Goal: Information Seeking & Learning: Find contact information

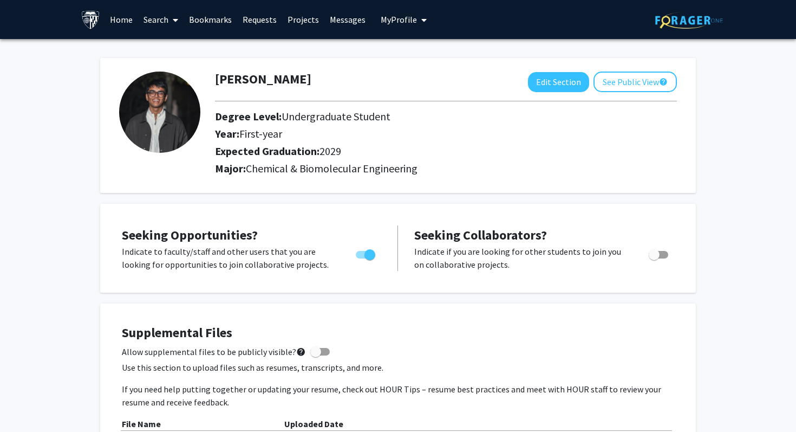
click at [179, 23] on link "Search" at bounding box center [160, 20] width 45 height 38
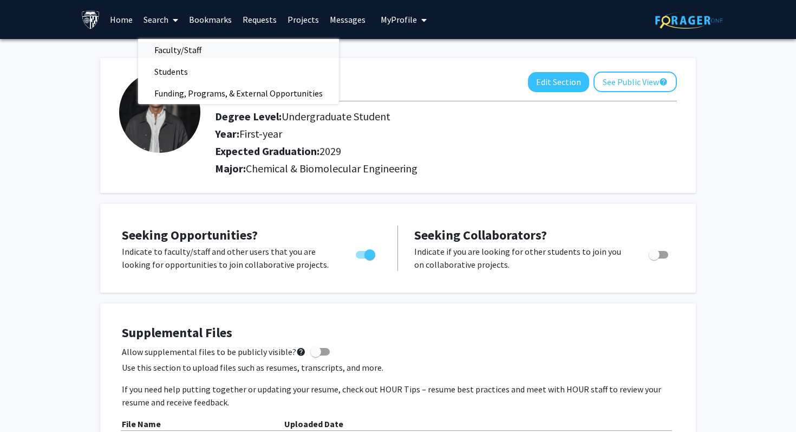
click at [184, 54] on span "Faculty/Staff" at bounding box center [178, 50] width 80 height 22
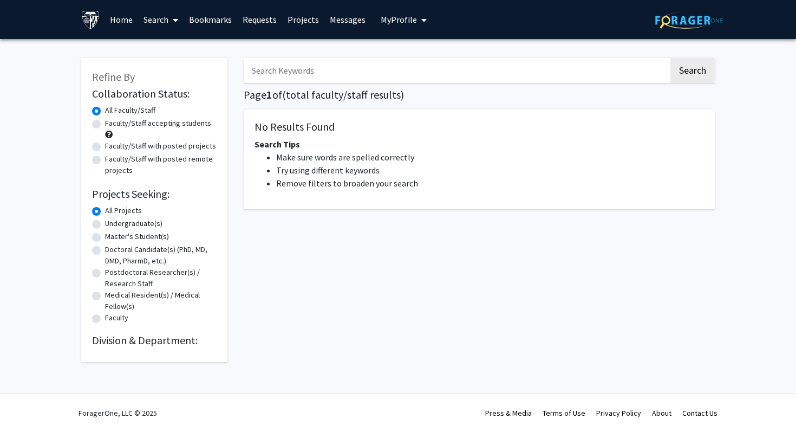
click at [361, 80] on input "Search Keywords" at bounding box center [456, 70] width 425 height 25
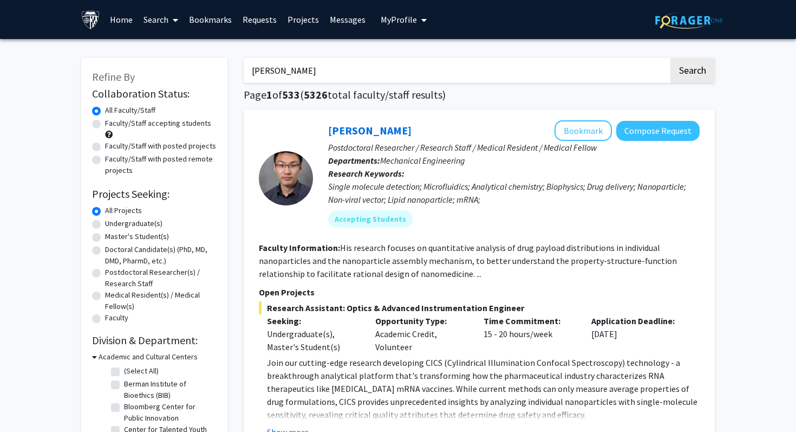
type input "Jamie Spangler"
click at [670, 58] on button "Search" at bounding box center [692, 70] width 44 height 25
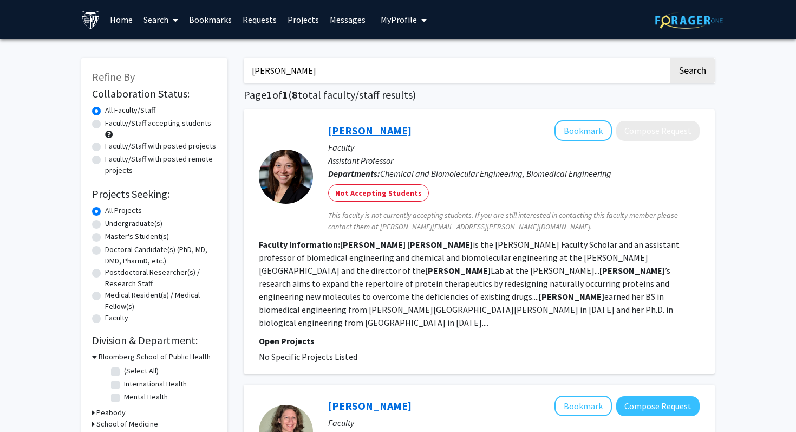
click at [369, 133] on link "Jamie Spangler" at bounding box center [369, 130] width 83 height 14
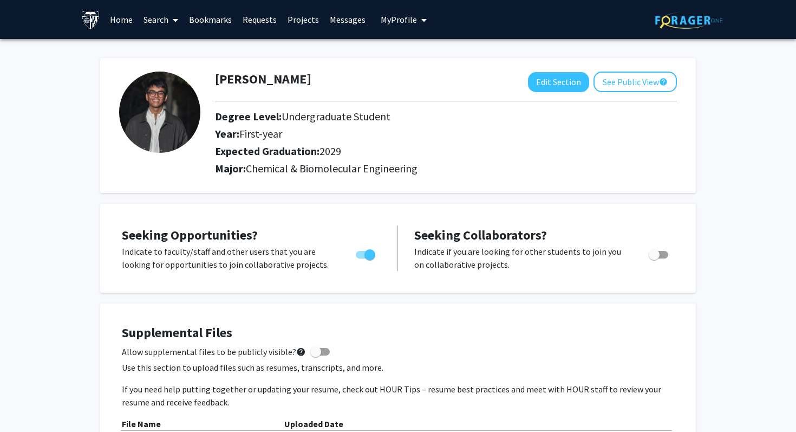
click at [166, 27] on link "Search" at bounding box center [160, 20] width 45 height 38
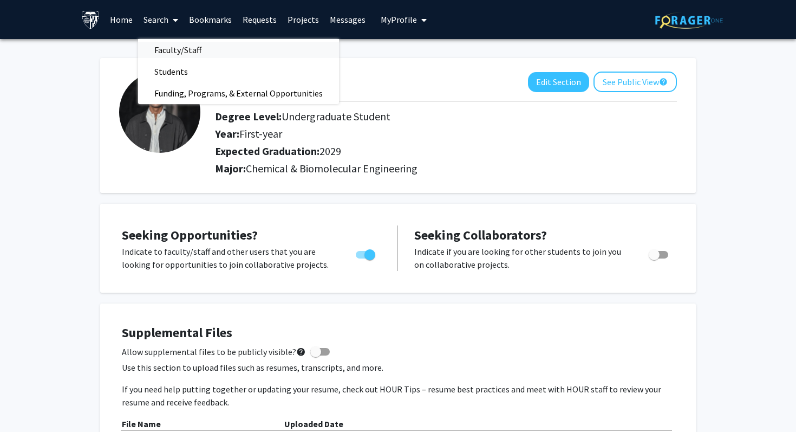
click at [184, 48] on span "Faculty/Staff" at bounding box center [178, 50] width 80 height 22
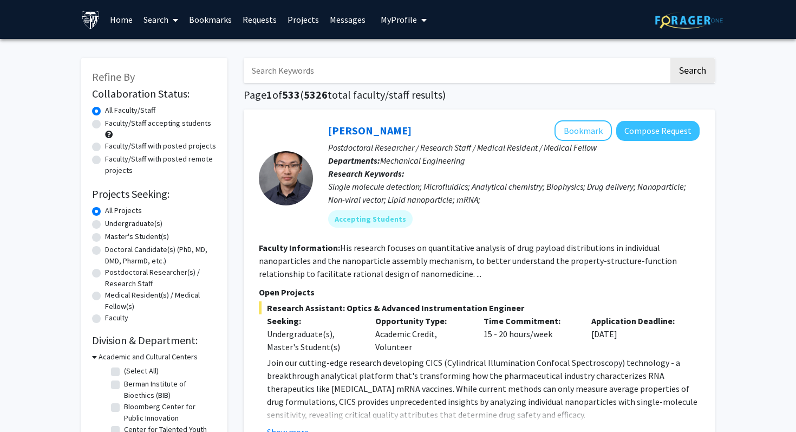
click at [342, 59] on input "Search Keywords" at bounding box center [456, 70] width 425 height 25
type input "warren grayson"
click at [670, 58] on button "Search" at bounding box center [692, 70] width 44 height 25
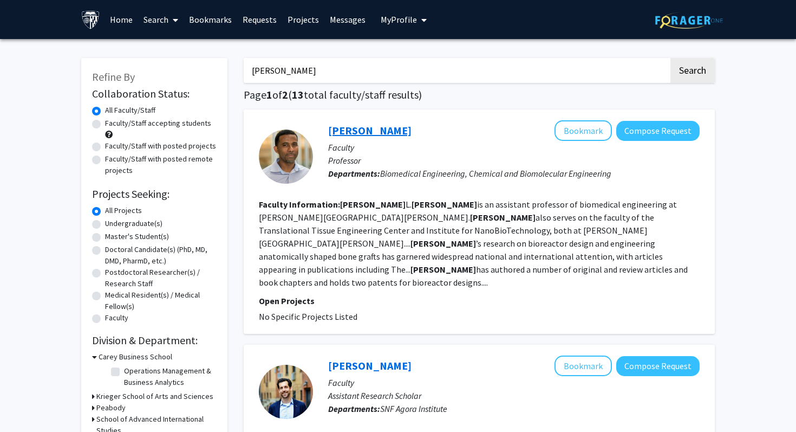
click at [351, 123] on link "Warren Grayson" at bounding box center [369, 130] width 83 height 14
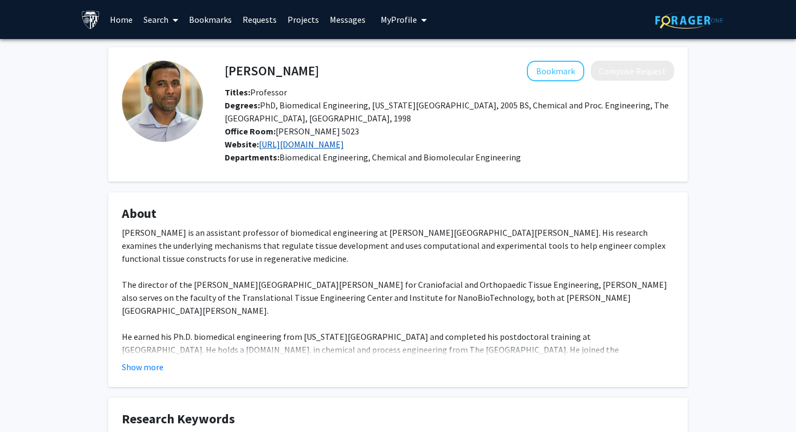
click at [294, 146] on link "http://pages.jh.edu/~graysonlab/" at bounding box center [301, 144] width 85 height 11
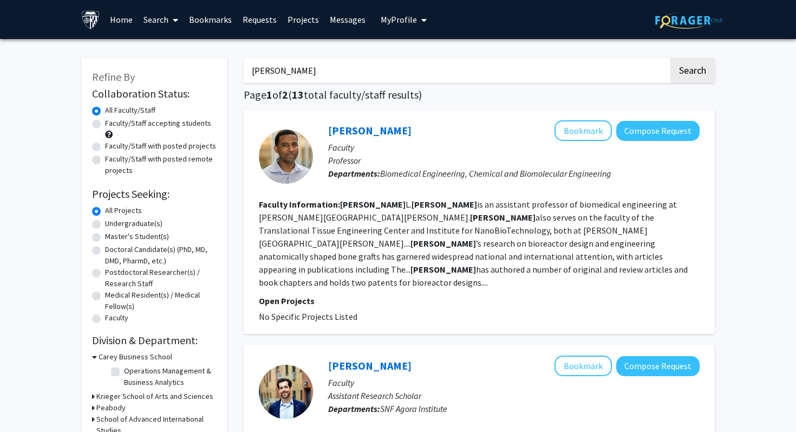
click at [352, 62] on input "warren grayson" at bounding box center [456, 70] width 425 height 25
type input "drew pardoll"
click at [670, 58] on button "Search" at bounding box center [692, 70] width 44 height 25
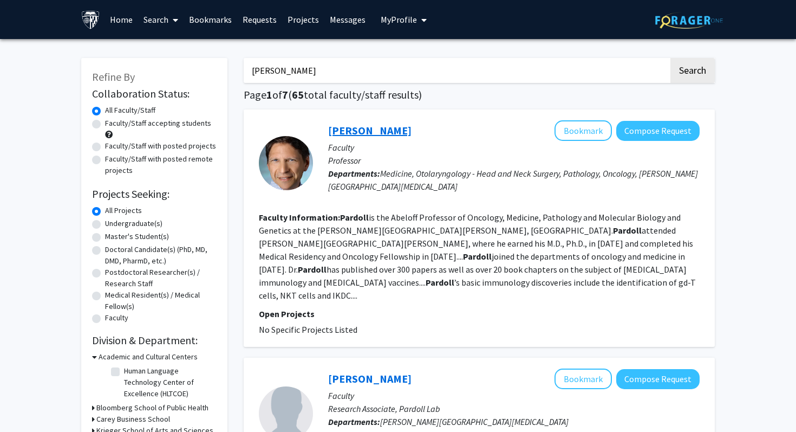
click at [346, 137] on link "Drew Pardoll" at bounding box center [369, 130] width 83 height 14
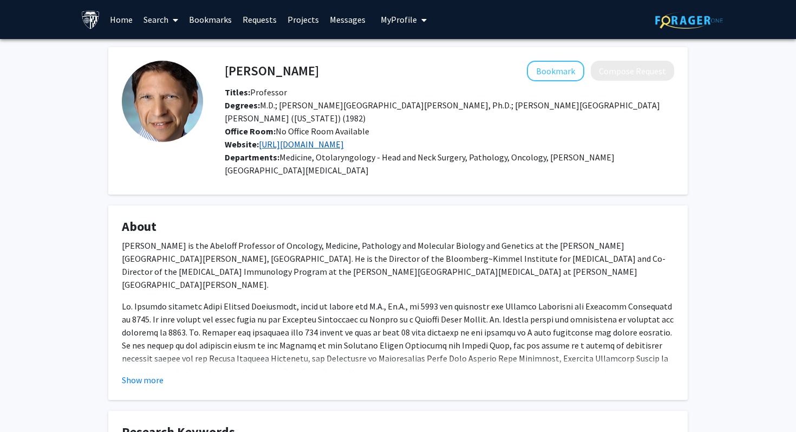
click at [344, 146] on link "https://www.hopkinsmedicine.org/research/labs/drew-pardoll-lab" at bounding box center [301, 144] width 85 height 11
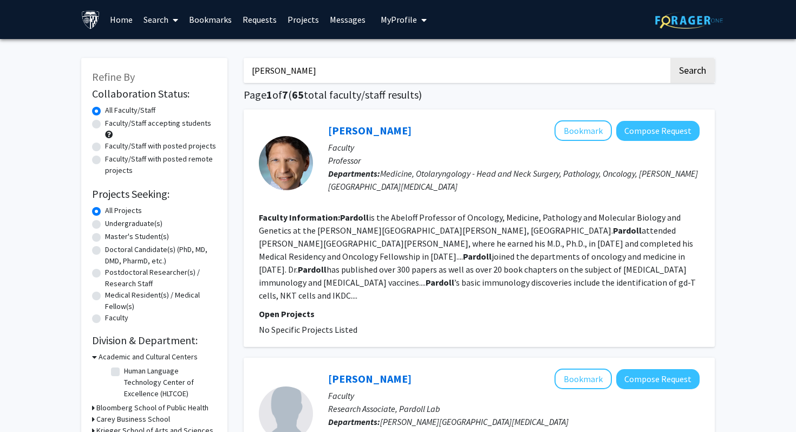
click at [411, 67] on input "drew pardoll" at bounding box center [456, 70] width 425 height 25
type input "andy feinberg"
click at [670, 58] on button "Search" at bounding box center [692, 70] width 44 height 25
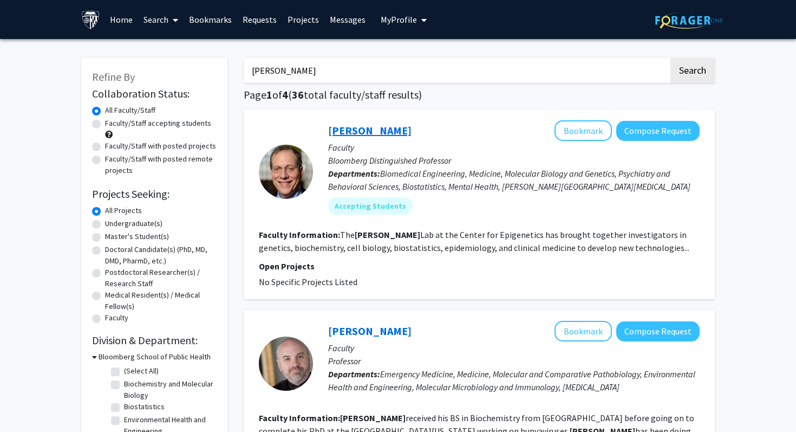
click at [363, 129] on link "Andy Feinberg" at bounding box center [369, 130] width 83 height 14
click at [432, 66] on input "andy feinberg" at bounding box center [456, 70] width 425 height 25
type input "deok ho kim"
click at [670, 58] on button "Search" at bounding box center [692, 70] width 44 height 25
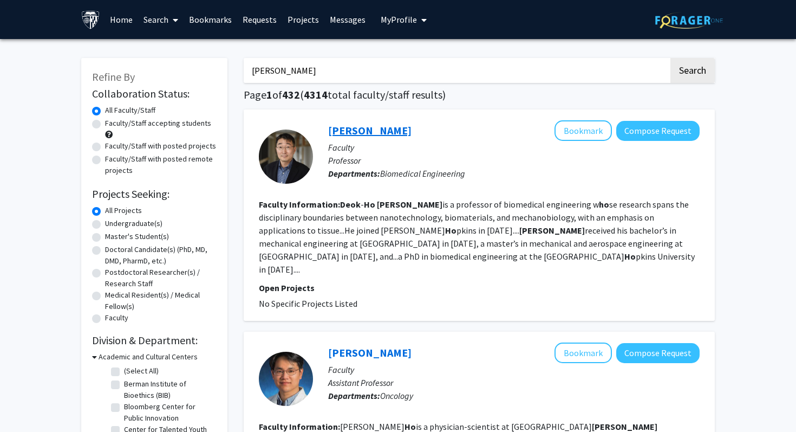
click at [365, 134] on link "Deok-Ho Kim" at bounding box center [369, 130] width 83 height 14
click at [380, 74] on input "deok ho kim" at bounding box center [456, 70] width 425 height 25
type input "marc greenberg"
click at [670, 58] on button "Search" at bounding box center [692, 70] width 44 height 25
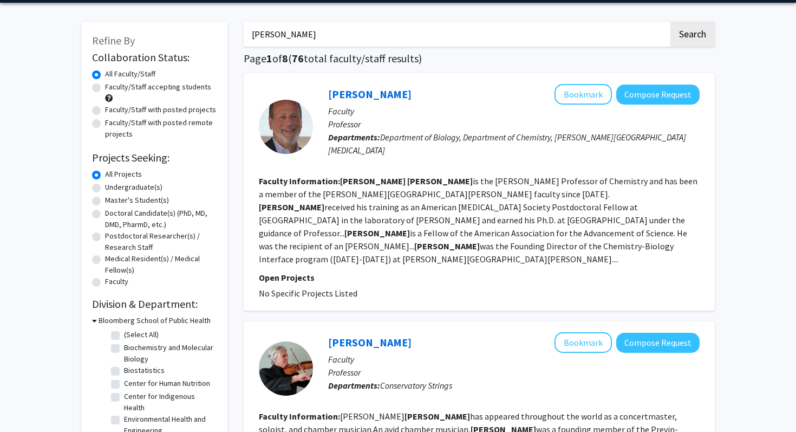
scroll to position [37, 0]
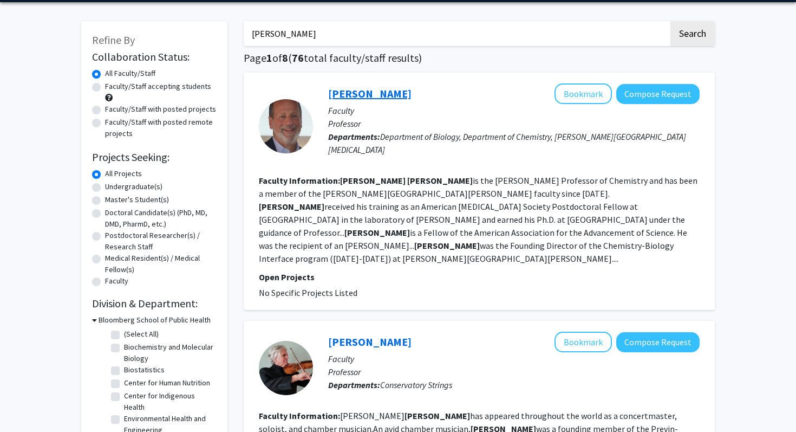
click at [369, 90] on link "Marc Greenberg" at bounding box center [369, 94] width 83 height 14
click at [414, 44] on input "marc greenberg" at bounding box center [456, 33] width 425 height 25
type input "doug robinson"
click at [670, 21] on button "Search" at bounding box center [692, 33] width 44 height 25
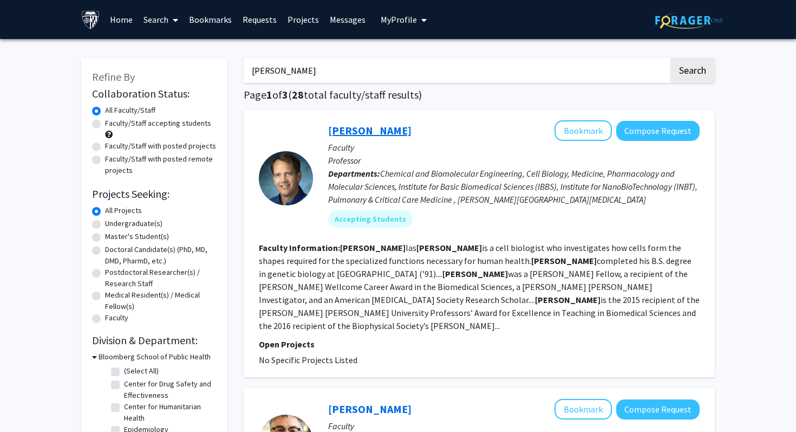
click at [374, 132] on link "Doug Robinson" at bounding box center [369, 130] width 83 height 14
click at [428, 63] on input "doug robinson" at bounding box center [456, 70] width 425 height 25
type input "denis wirtz"
click at [670, 58] on button "Search" at bounding box center [692, 70] width 44 height 25
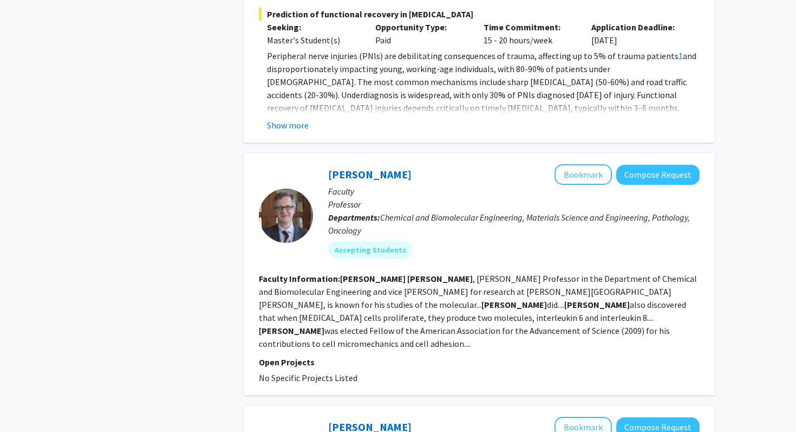
scroll to position [712, 0]
click at [370, 167] on link "Denis Wirtz" at bounding box center [369, 174] width 83 height 14
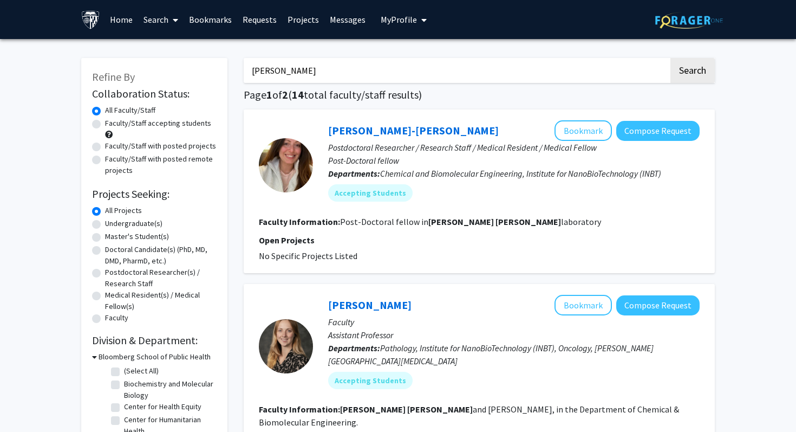
click at [422, 38] on button "My Profile" at bounding box center [403, 19] width 53 height 39
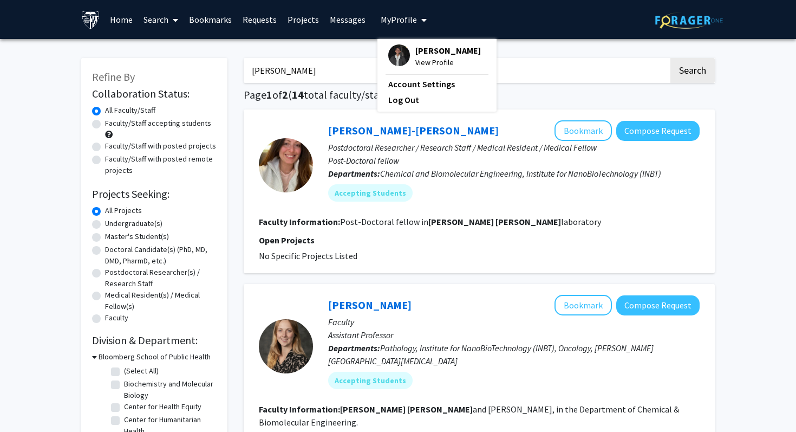
click at [555, 70] on input "denis wirtz" at bounding box center [456, 70] width 425 height 25
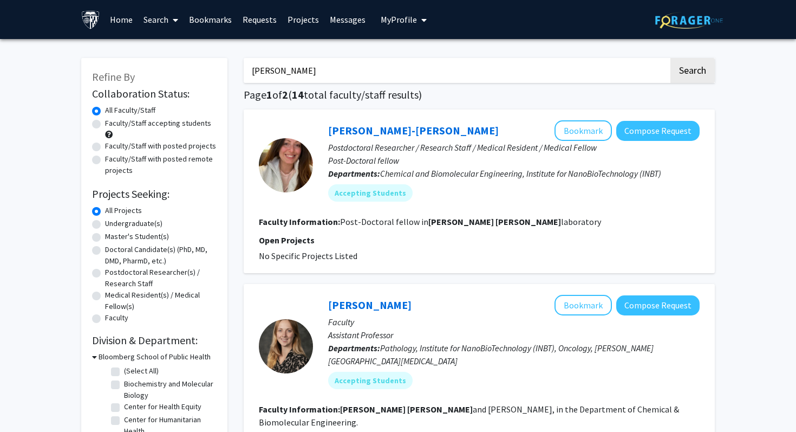
type input "rebecca schulman"
click at [670, 58] on button "Search" at bounding box center [692, 70] width 44 height 25
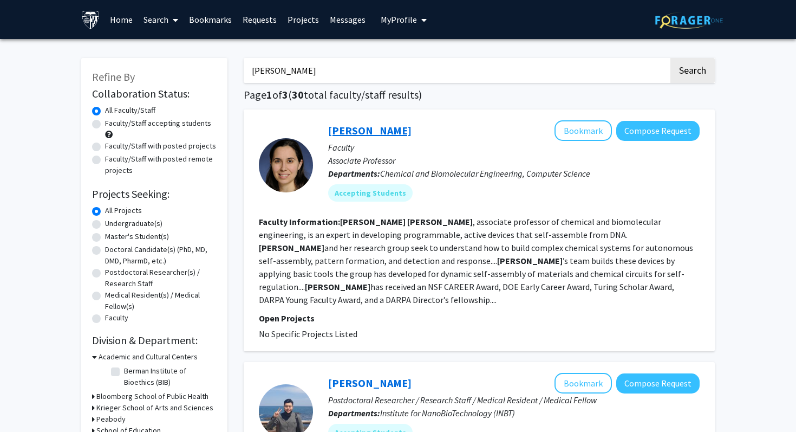
click at [351, 133] on link "[PERSON_NAME]" at bounding box center [369, 130] width 83 height 14
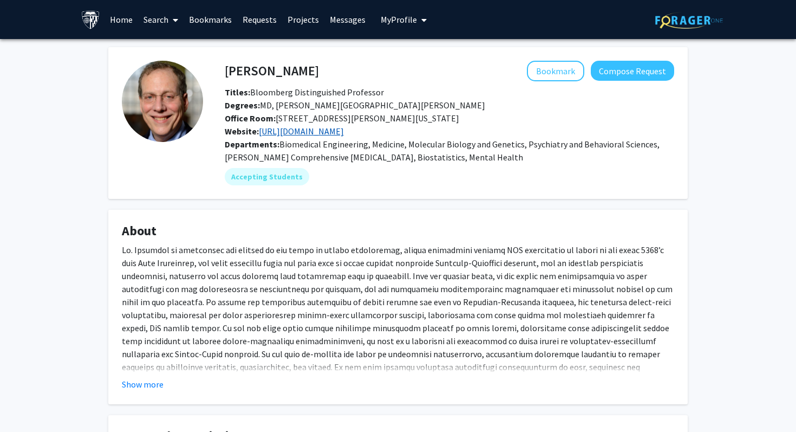
click at [338, 128] on link "http://feinberglab.jhu.edu" at bounding box center [301, 131] width 85 height 11
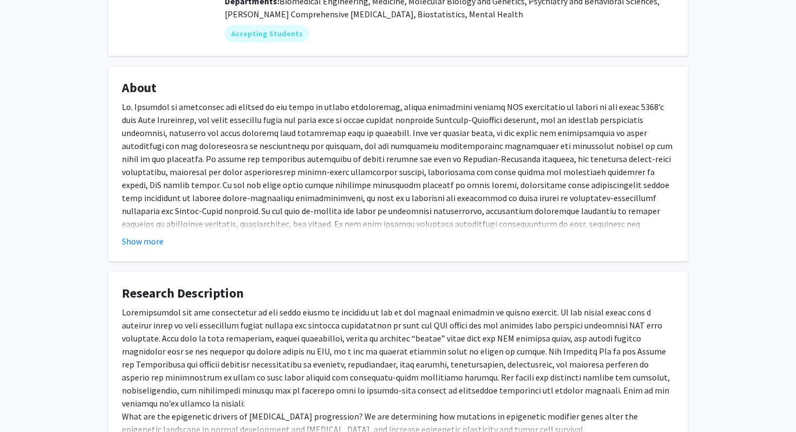
scroll to position [245, 0]
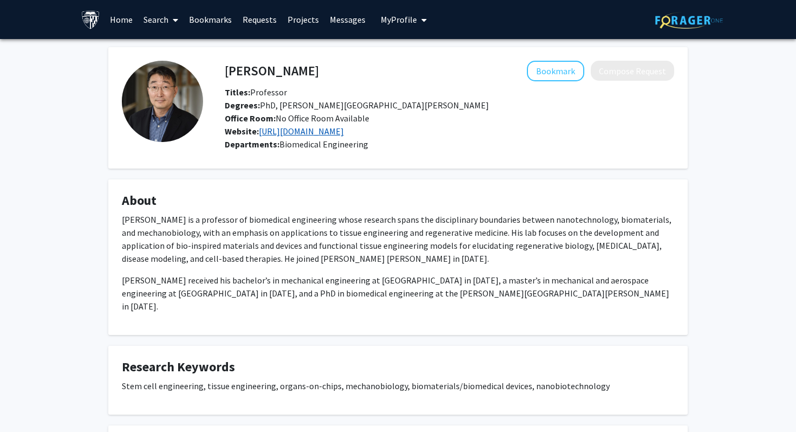
click at [333, 127] on link "[URL][DOMAIN_NAME]" at bounding box center [301, 131] width 85 height 11
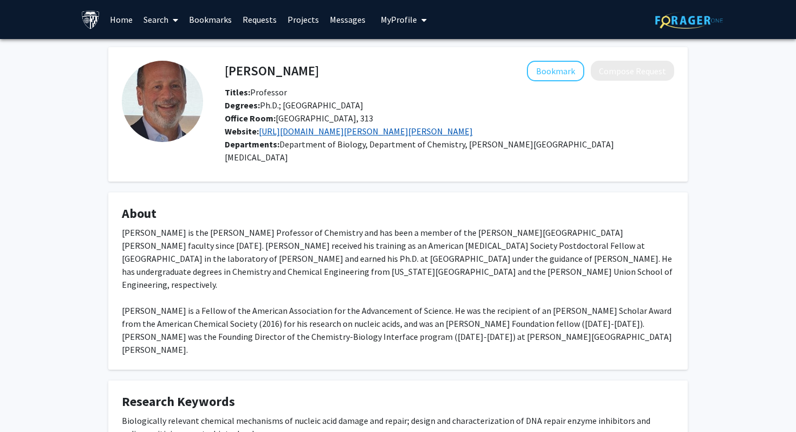
click at [325, 134] on link "https://sites.krieger.jhu.edu/greenberg/" at bounding box center [366, 131] width 214 height 11
click at [103, 212] on div "Marc Greenberg Bookmark Compose Request Titles: Professor Degrees: Ph.D.; Yale …" at bounding box center [398, 298] width 596 height 503
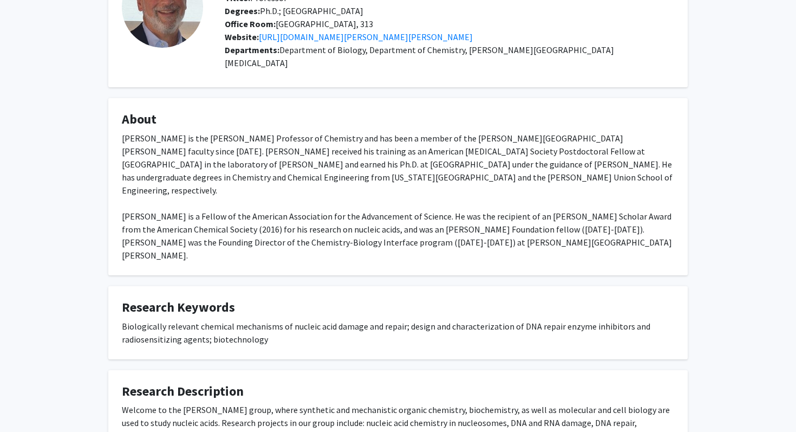
scroll to position [147, 0]
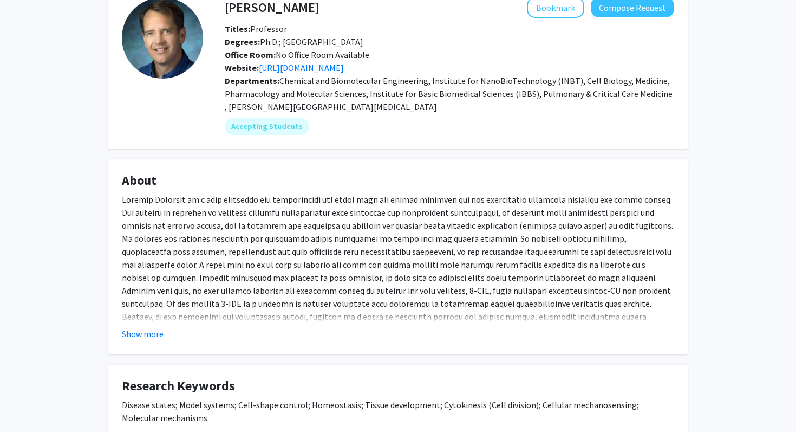
scroll to position [75, 0]
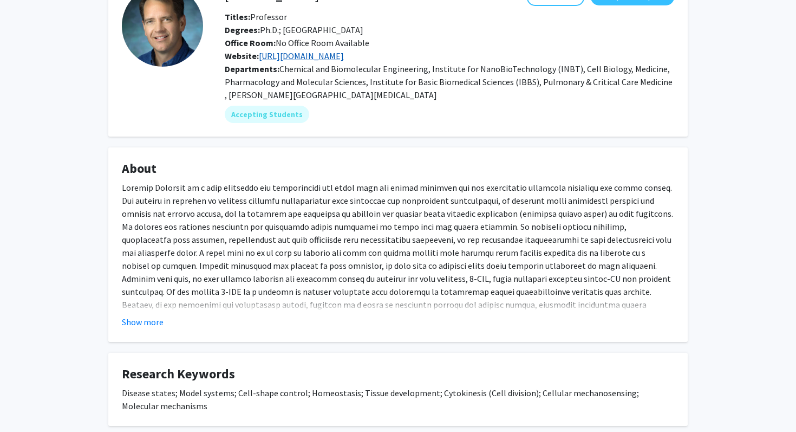
click at [344, 56] on link "[URL][DOMAIN_NAME]" at bounding box center [301, 55] width 85 height 11
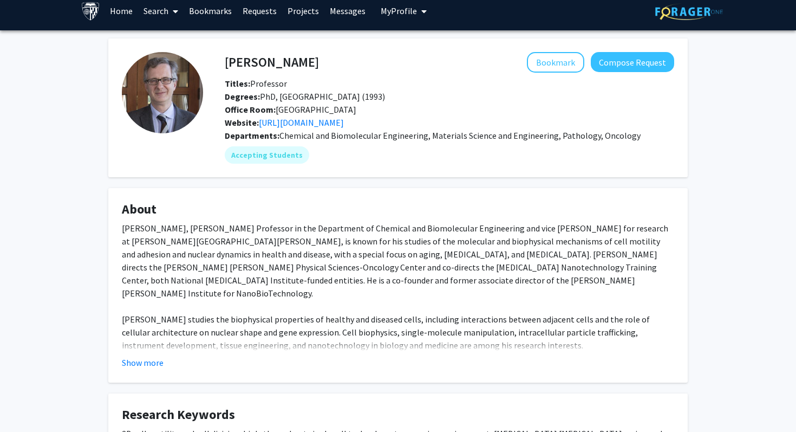
scroll to position [12, 0]
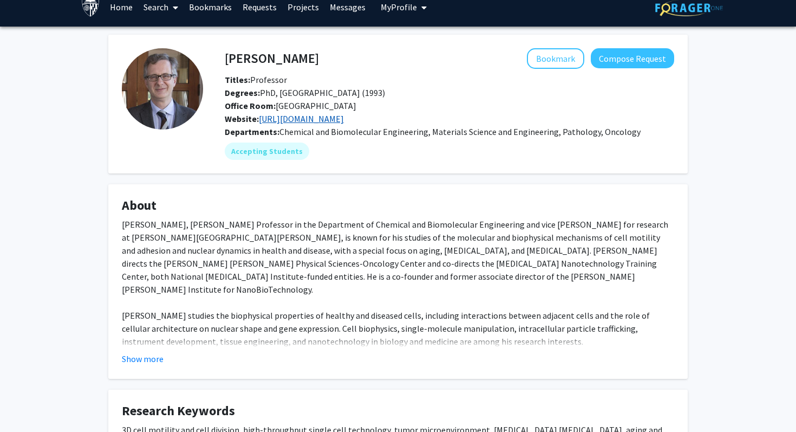
click at [344, 118] on link "https://wirtzlab.johnshopkins.edu/" at bounding box center [301, 118] width 85 height 11
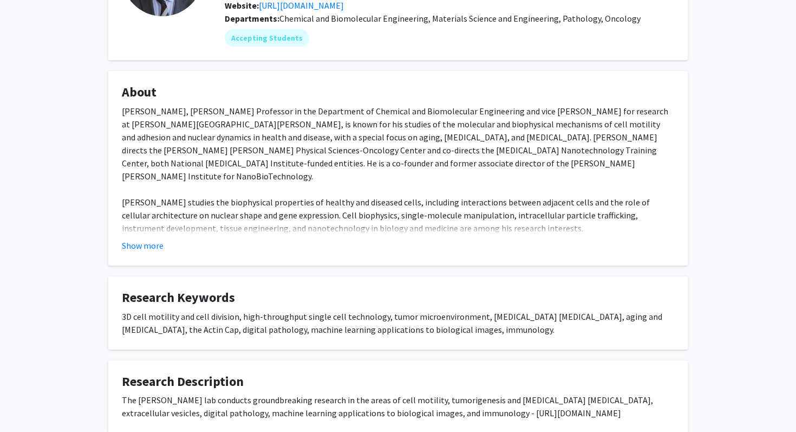
scroll to position [194, 0]
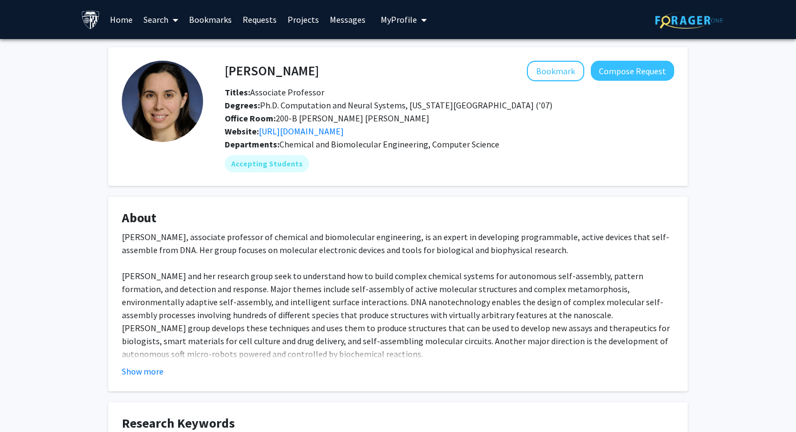
click at [355, 123] on div "Office Room: 200-[GEOGRAPHIC_DATA][PERSON_NAME][PERSON_NAME]" at bounding box center [450, 118] width 466 height 13
click at [344, 128] on link "[URL][DOMAIN_NAME]" at bounding box center [301, 131] width 85 height 11
